Goal: Information Seeking & Learning: Understand process/instructions

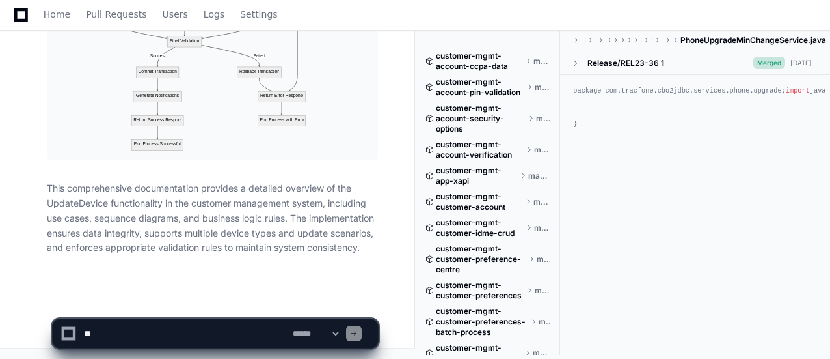
scroll to position [28063, 0]
click at [362, 255] on p "This comprehensive documentation provides a detailed overview of the UpdateDevi…" at bounding box center [212, 218] width 331 height 74
click at [125, 331] on textarea at bounding box center [185, 333] width 209 height 29
paste textarea "**********"
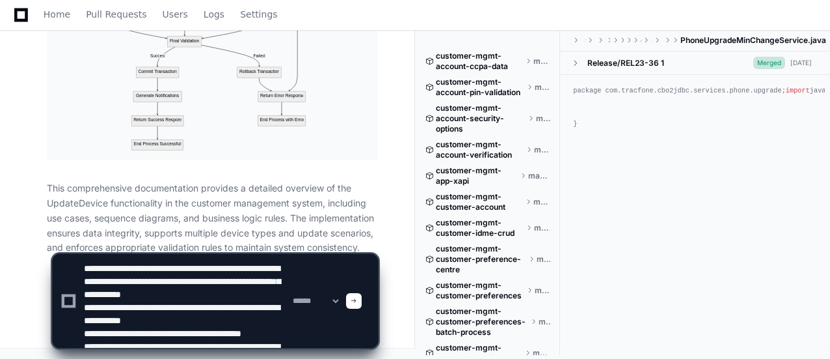
scroll to position [30, 0]
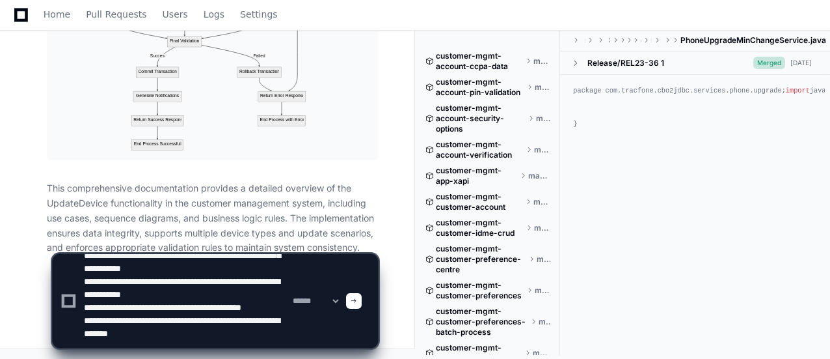
type textarea "**********"
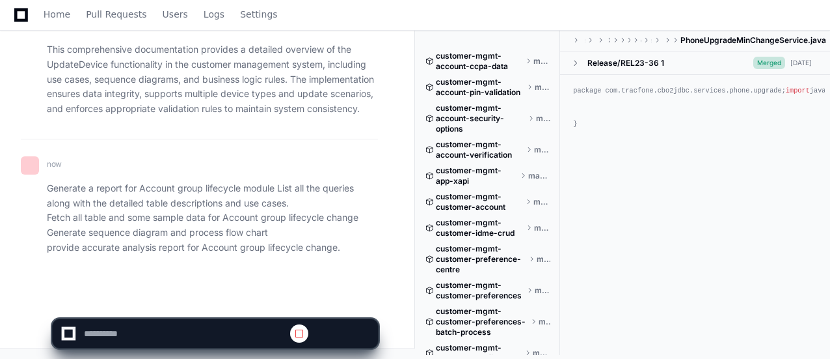
scroll to position [0, 0]
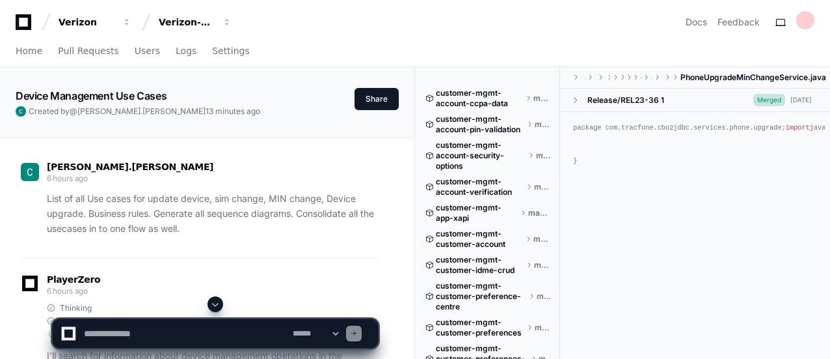
click at [117, 329] on textarea at bounding box center [185, 333] width 209 height 29
paste textarea "**********"
type textarea "**********"
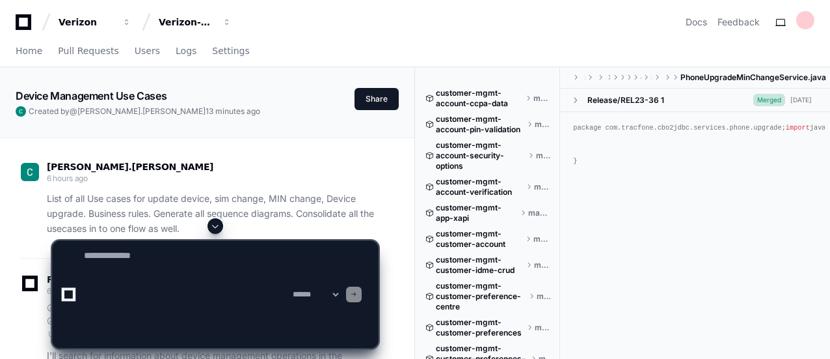
click at [217, 231] on span at bounding box center [215, 226] width 10 height 10
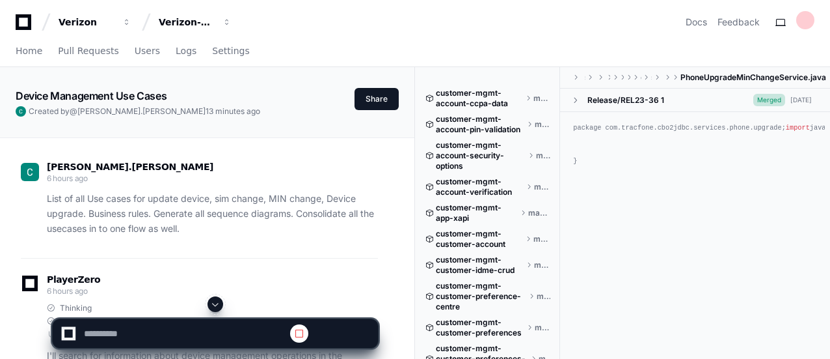
scroll to position [0, 0]
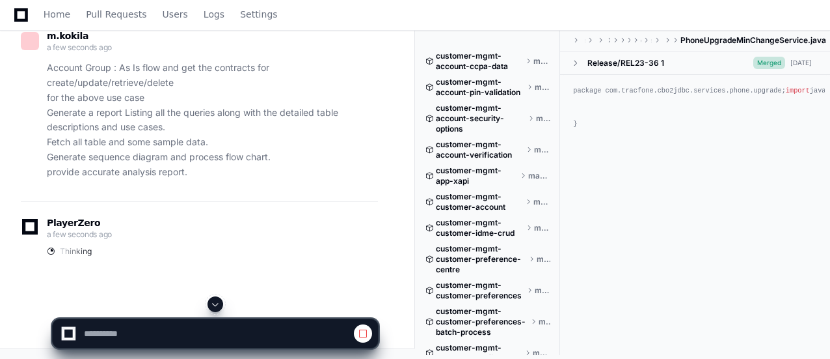
click at [216, 300] on span at bounding box center [215, 304] width 10 height 10
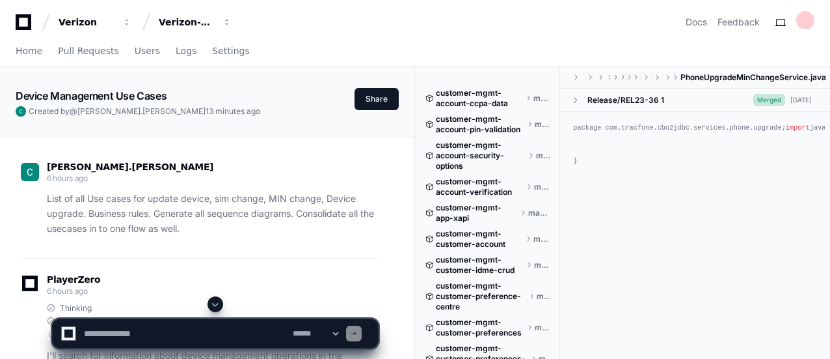
click at [216, 300] on span at bounding box center [215, 304] width 10 height 10
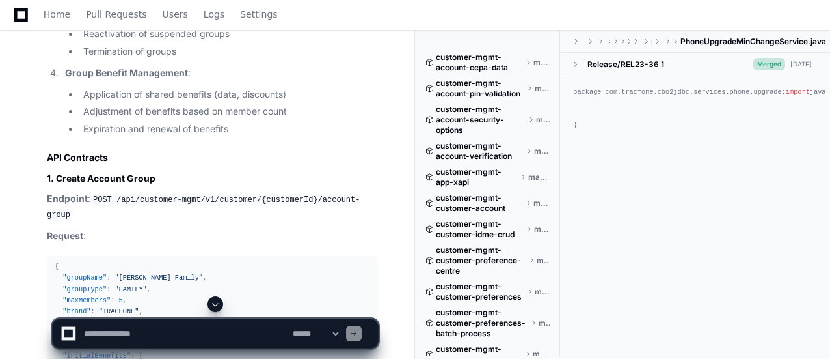
click at [216, 300] on span at bounding box center [215, 304] width 10 height 10
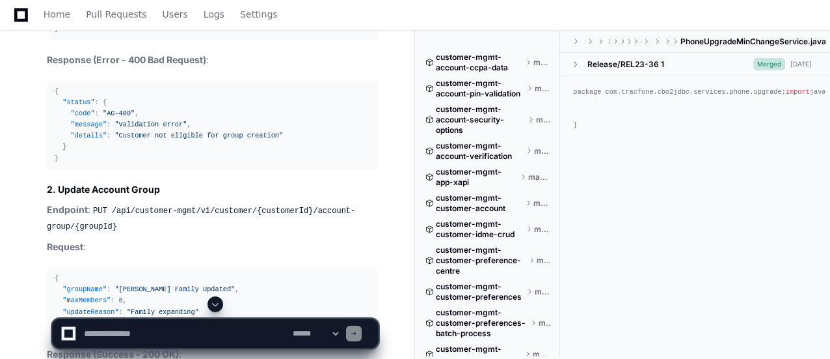
click at [219, 301] on span at bounding box center [215, 304] width 10 height 10
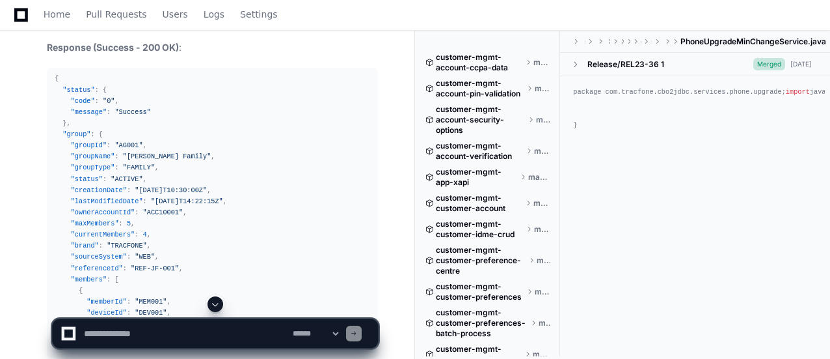
click at [219, 301] on span at bounding box center [215, 304] width 10 height 10
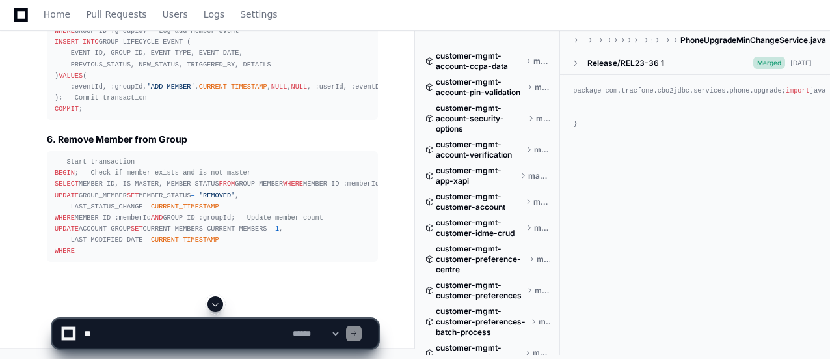
scroll to position [46626, 0]
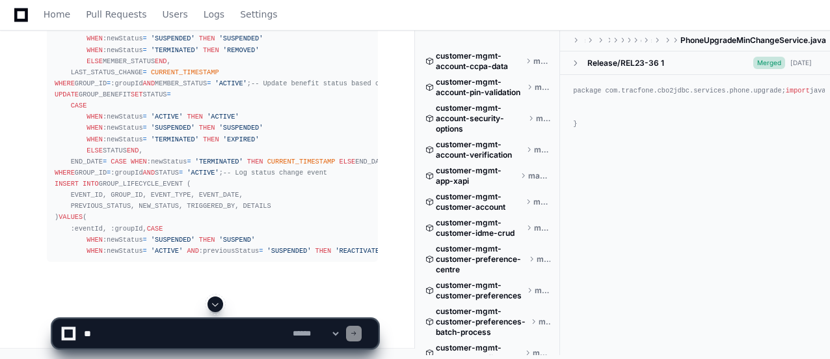
click at [220, 301] on span at bounding box center [215, 304] width 10 height 10
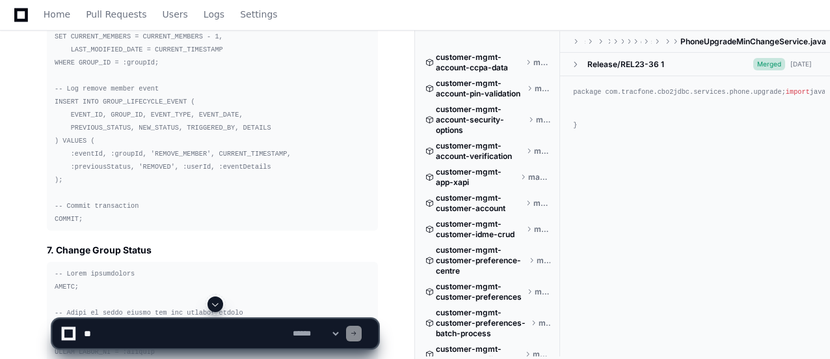
click at [214, 301] on span at bounding box center [215, 304] width 10 height 10
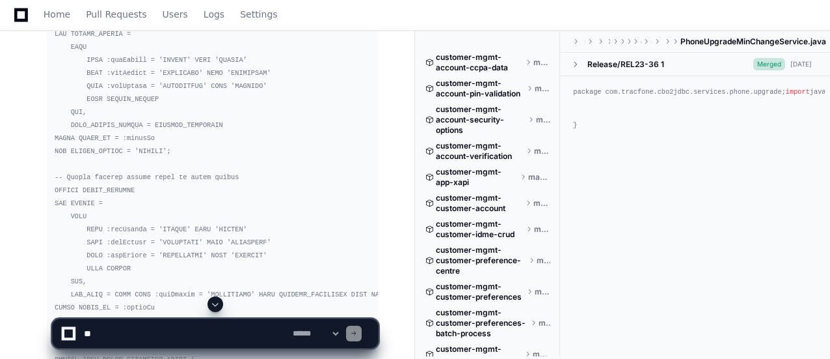
scroll to position [48813, 0]
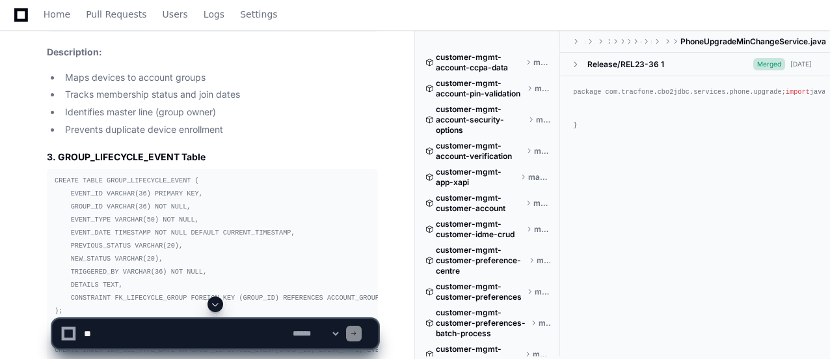
scroll to position [43529, 0]
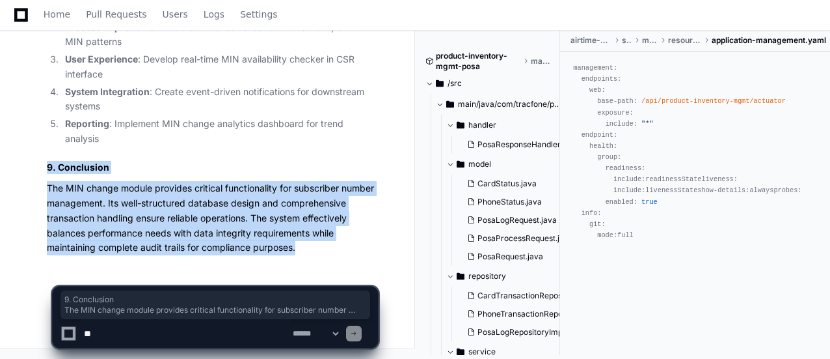
scroll to position [22469, 0]
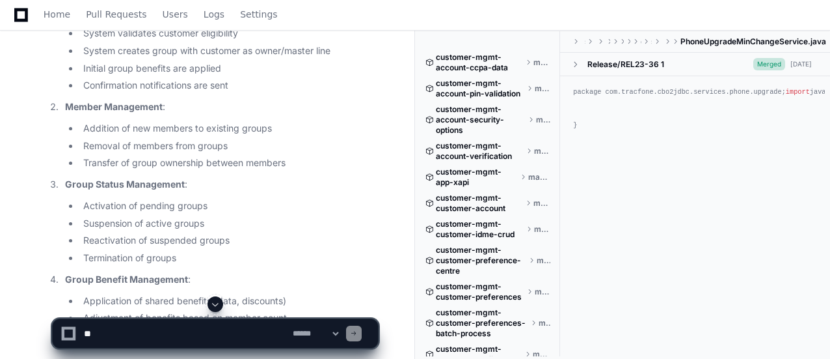
scroll to position [38869, 0]
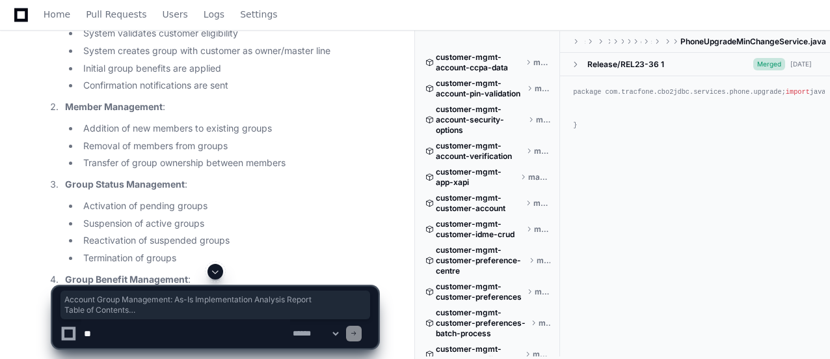
drag, startPoint x: 46, startPoint y: 101, endPoint x: 174, endPoint y: 253, distance: 198.6
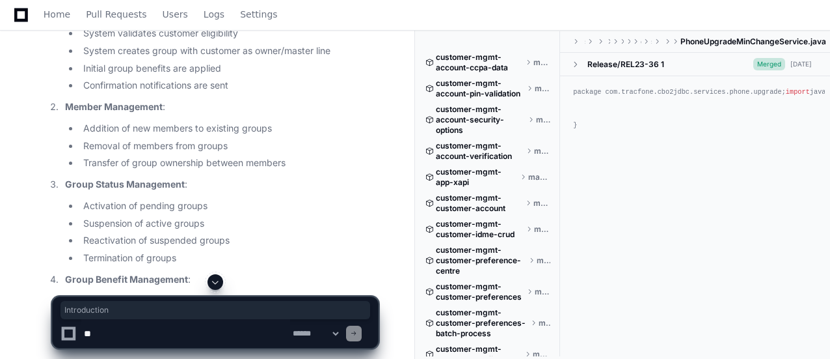
drag, startPoint x: 47, startPoint y: 101, endPoint x: 99, endPoint y: 104, distance: 52.2
copy h2 "Introduction"
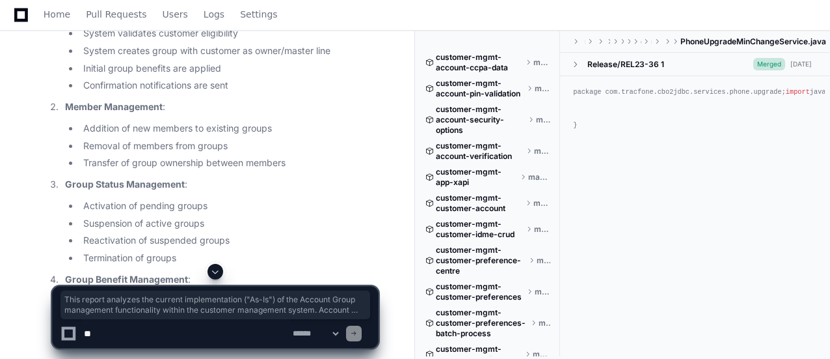
drag, startPoint x: 46, startPoint y: 120, endPoint x: 176, endPoint y: 232, distance: 171.6
copy article "This report analyzes the current implementation ("As-Is") of the Account Group …"
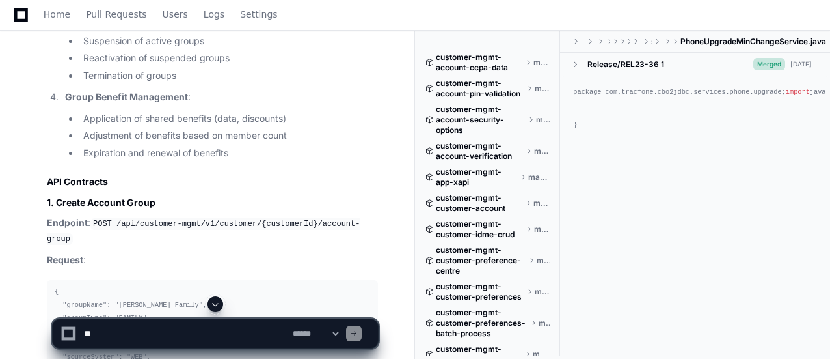
scroll to position [39077, 0]
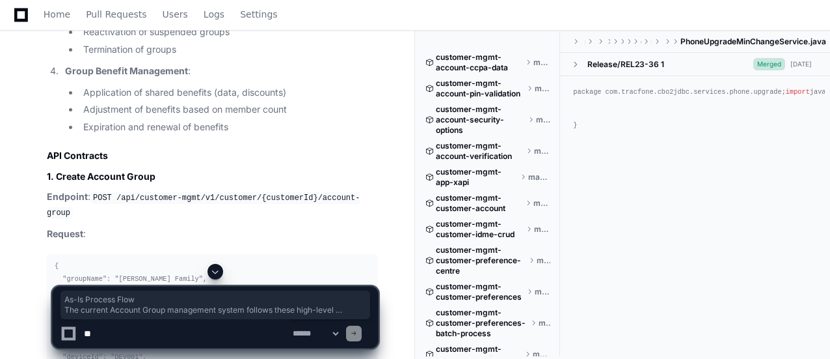
drag, startPoint x: 46, startPoint y: 53, endPoint x: 98, endPoint y: 89, distance: 63.2
copy article "As-Is Process Flow The current Account Group management system follows these hi…"
drag, startPoint x: 51, startPoint y: 113, endPoint x: 234, endPoint y: 206, distance: 205.2
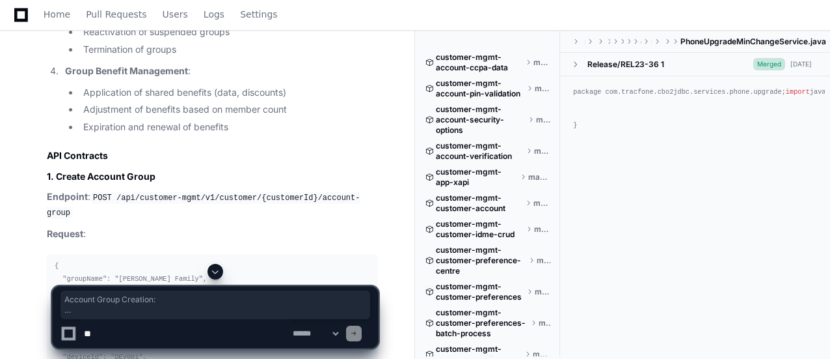
copy li "Account Group Creation : Customer initiates group creation through web, mobile …"
drag, startPoint x: 51, startPoint y: 225, endPoint x: 179, endPoint y: 239, distance: 129.1
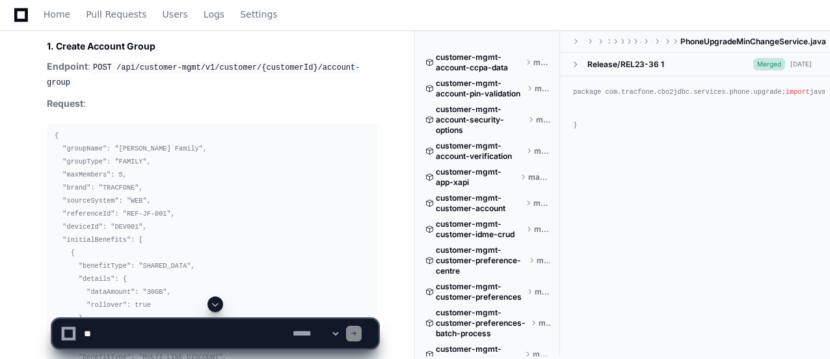
scroll to position [39233, 0]
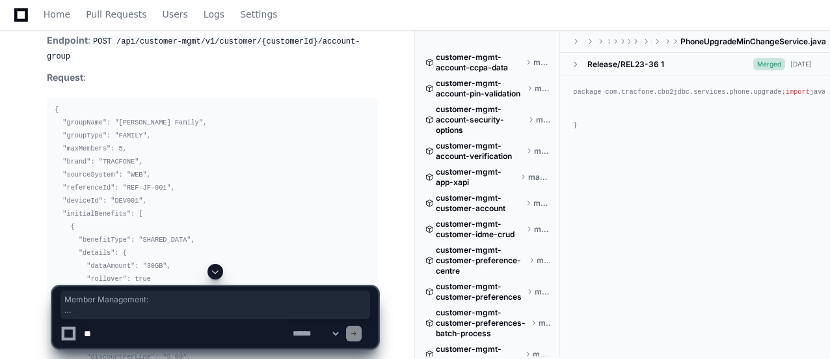
drag, startPoint x: 50, startPoint y: 68, endPoint x: 290, endPoint y: 126, distance: 246.9
copy li "Member Management : Addition of new members to existing groups Removal of membe…"
drag, startPoint x: 64, startPoint y: 146, endPoint x: 178, endPoint y: 219, distance: 135.8
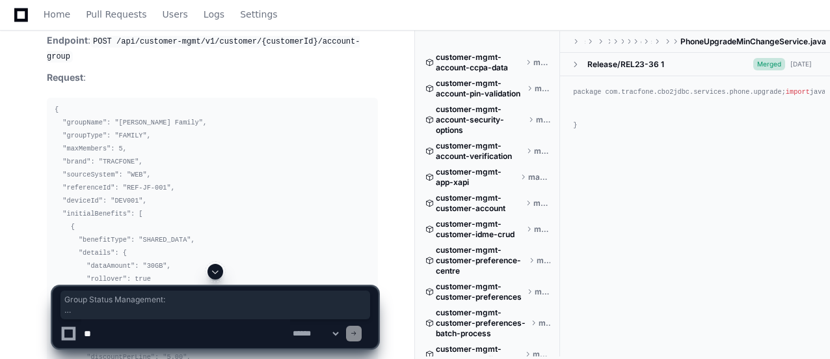
copy li "Group Status Management : Activation of pending groups Suspension of active gro…"
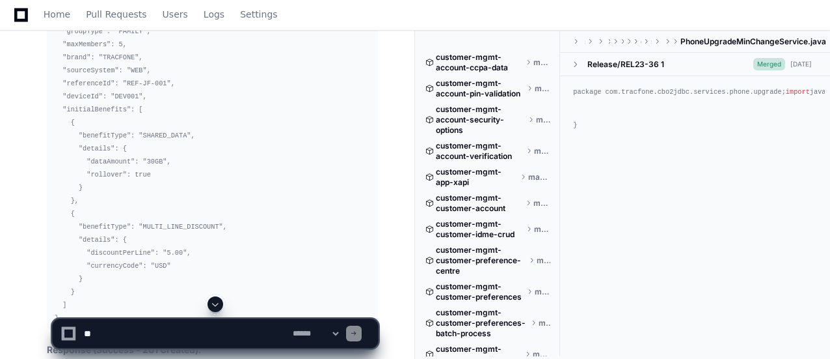
scroll to position [39364, 0]
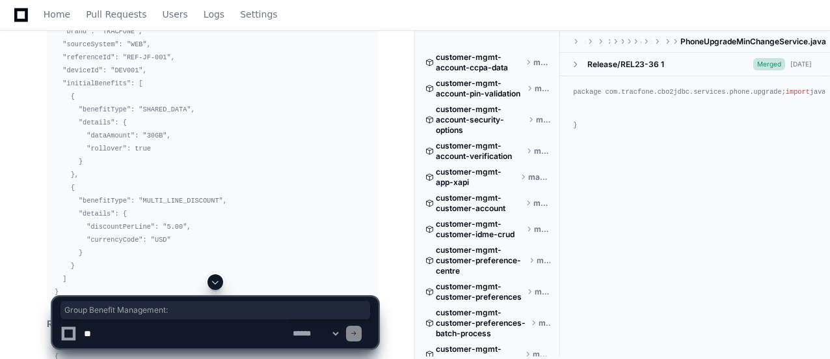
drag, startPoint x: 159, startPoint y: 109, endPoint x: 189, endPoint y: 113, distance: 30.8
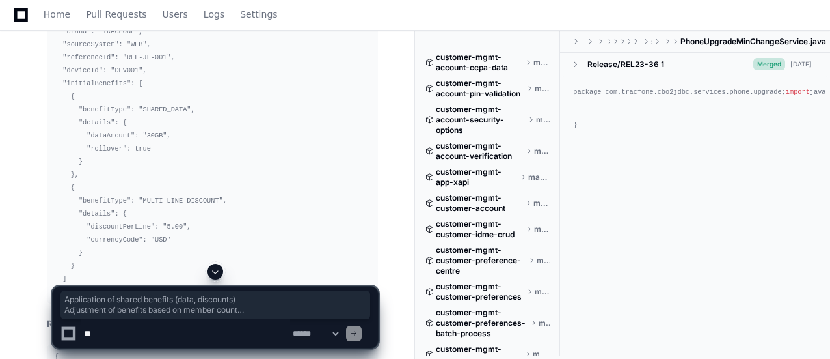
drag, startPoint x: 83, startPoint y: 131, endPoint x: 231, endPoint y: 169, distance: 152.3
copy ul "Application of shared benefits (data, discounts) Adjustment of benefits based o…"
drag, startPoint x: 55, startPoint y: 200, endPoint x: 362, endPoint y: 236, distance: 309.3
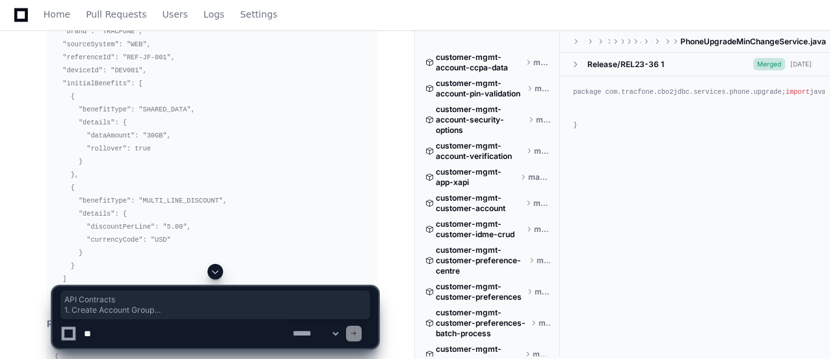
copy article "API Contracts 1. Create Account Group Endpoint : POST /api/customer-mgmt/v1/cus…"
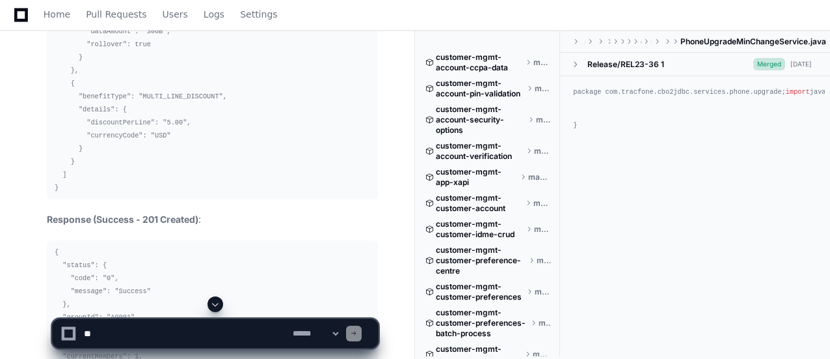
scroll to position [39494, 0]
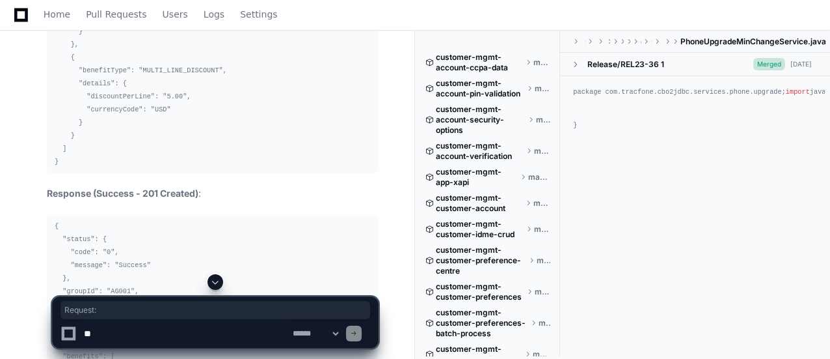
drag, startPoint x: 44, startPoint y: 128, endPoint x: 85, endPoint y: 129, distance: 41.0
copy p "Request :"
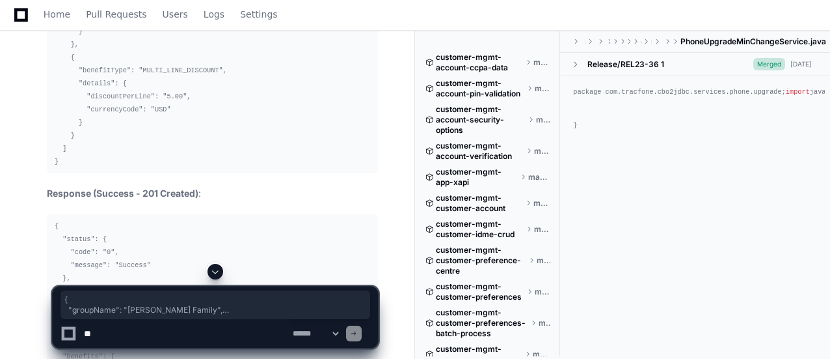
drag, startPoint x: 53, startPoint y: 162, endPoint x: 128, endPoint y: 258, distance: 121.9
click at [128, 173] on pre "{ "groupName": "Johnson Family", "groupType": "FAMILY", "maxMembers": 5, "brand…" at bounding box center [212, 5] width 331 height 336
click at [177, 173] on pre "{ "groupName": "Johnson Family", "groupType": "FAMILY", "maxMembers": 5, "brand…" at bounding box center [212, 5] width 331 height 336
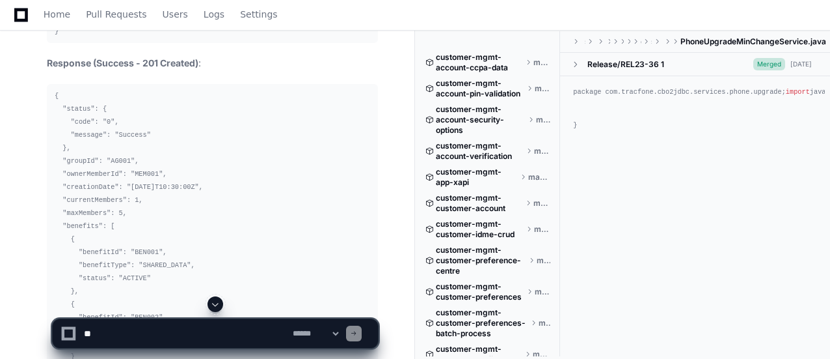
scroll to position [39598, 0]
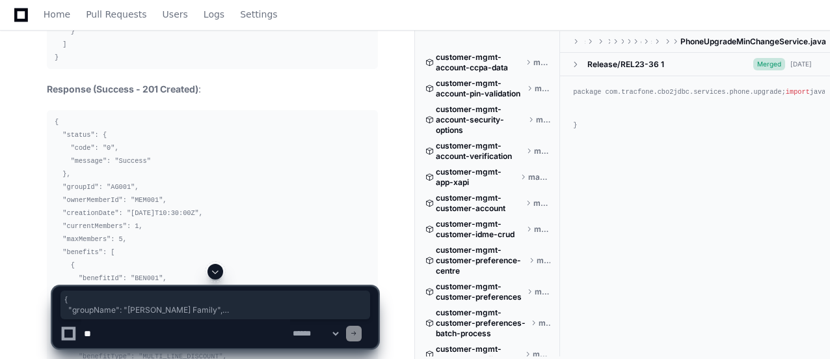
drag, startPoint x: 107, startPoint y: 243, endPoint x: 78, endPoint y: 253, distance: 30.3
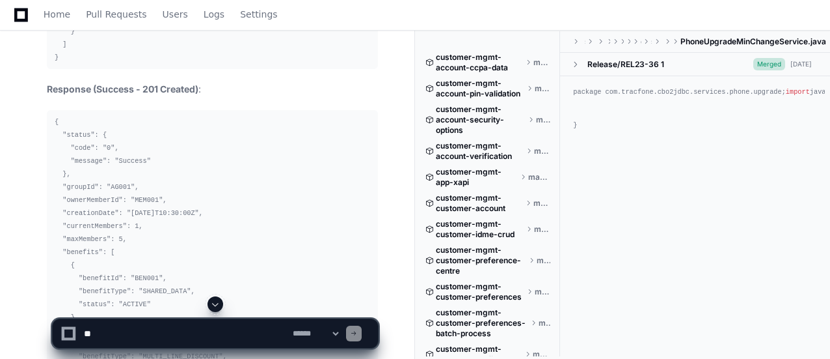
scroll to position [39702, 0]
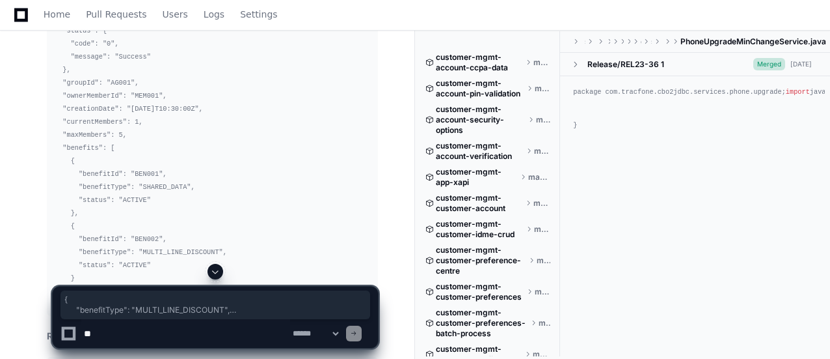
drag, startPoint x: 70, startPoint y: 161, endPoint x: 59, endPoint y: 264, distance: 102.8
copy code "{ "benefitType": "MULTI_LINE_DISCOUNT", "details": { "discountPerLine": "5.00",…"
